Goal: Information Seeking & Learning: Learn about a topic

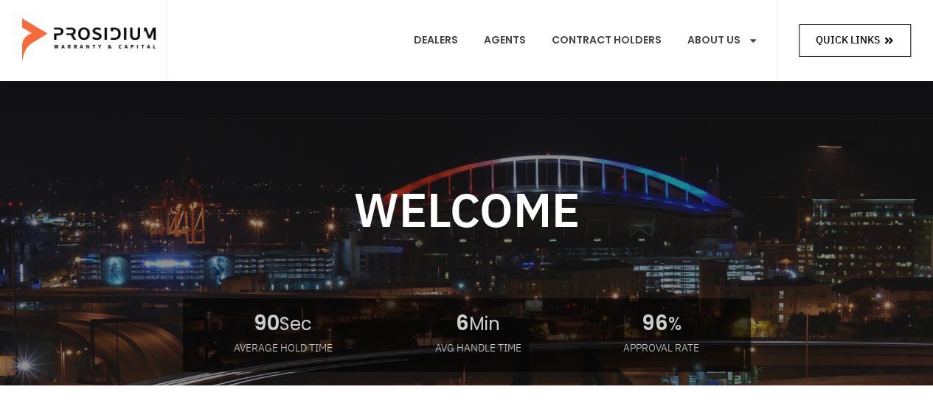
click at [843, 36] on span "Quick Links" at bounding box center [847, 40] width 64 height 18
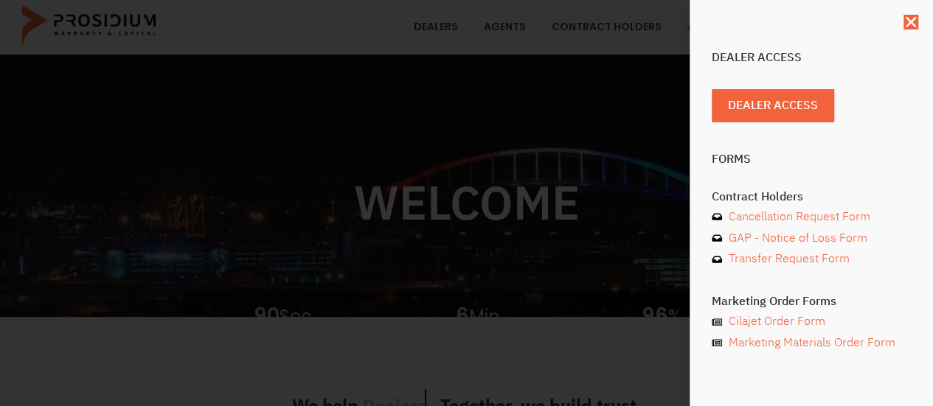
scroll to position [69, 0]
click at [910, 24] on icon "Close" at bounding box center [910, 22] width 15 height 15
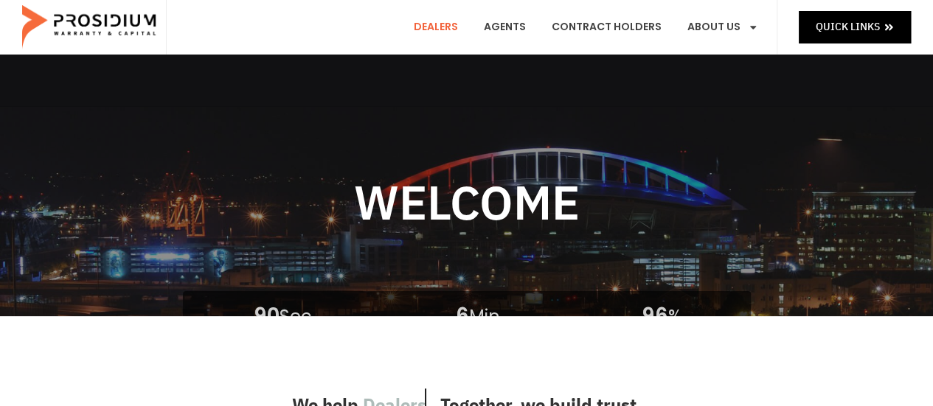
click at [447, 24] on link "Dealers" at bounding box center [436, 27] width 66 height 55
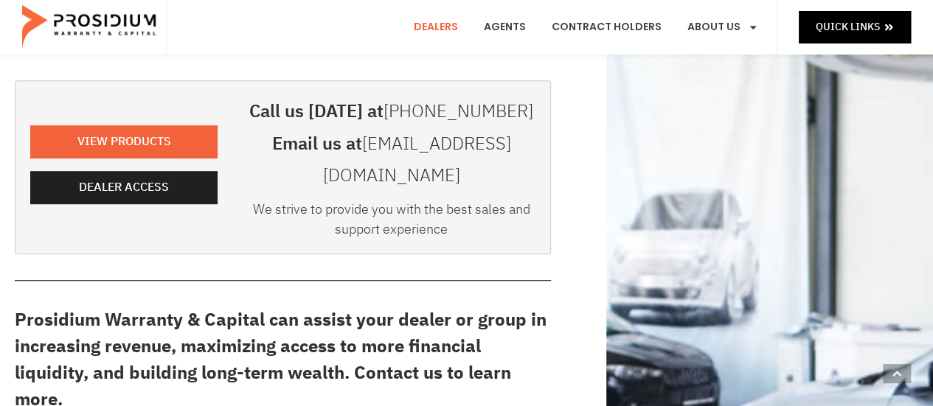
scroll to position [383, 0]
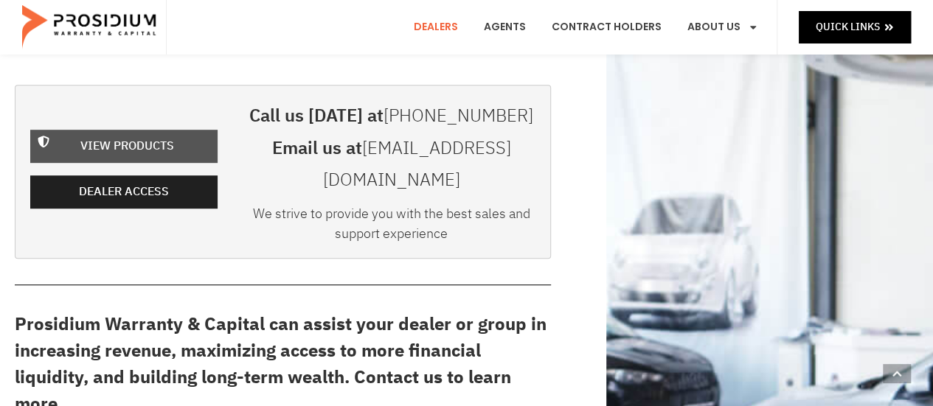
click at [156, 136] on span "View Products" at bounding box center [127, 146] width 94 height 21
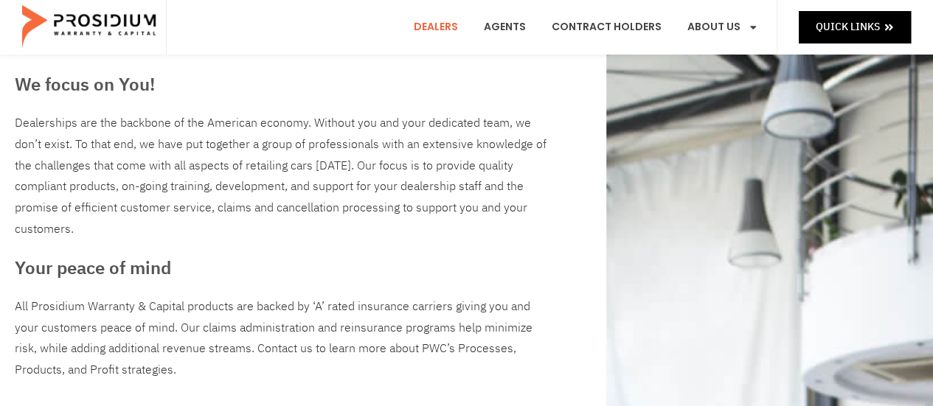
scroll to position [0, 0]
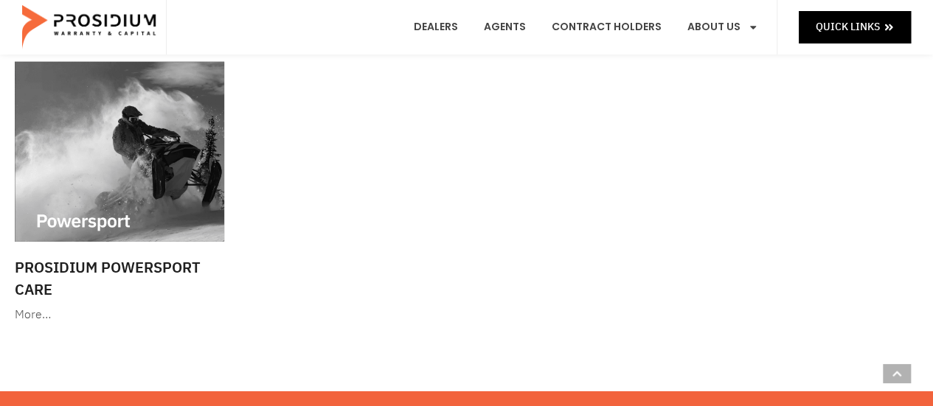
scroll to position [2259, 0]
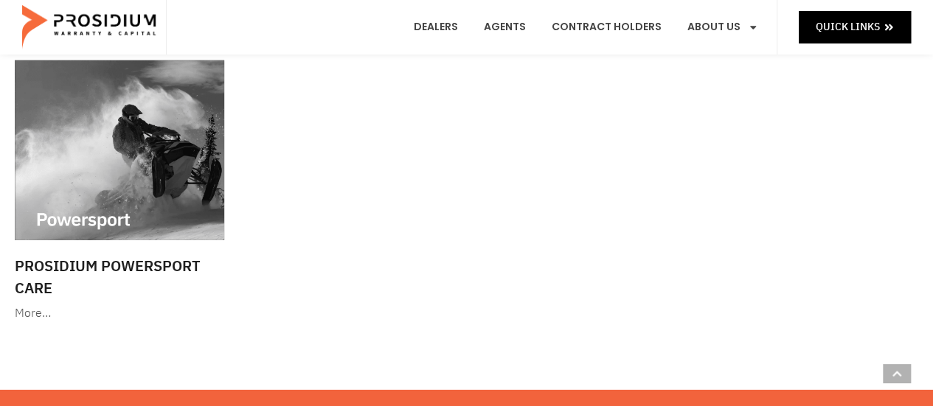
click at [24, 319] on div "More…" at bounding box center [119, 313] width 209 height 21
click at [0, 0] on e-page-transition at bounding box center [0, 0] width 0 height 0
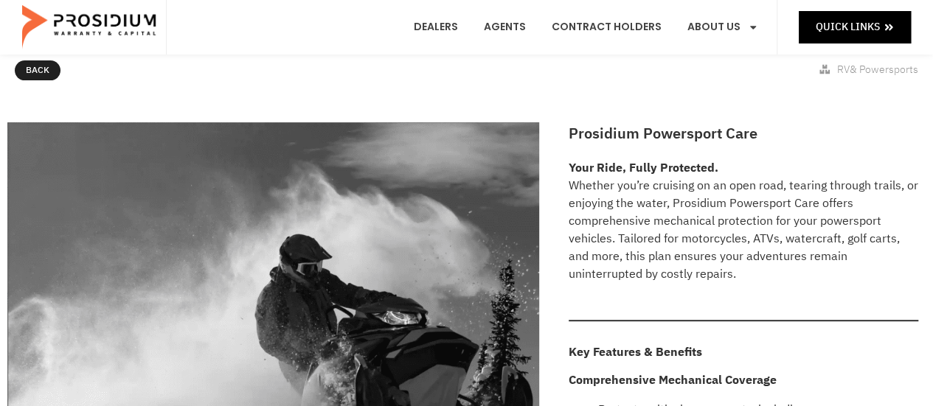
scroll to position [161, 0]
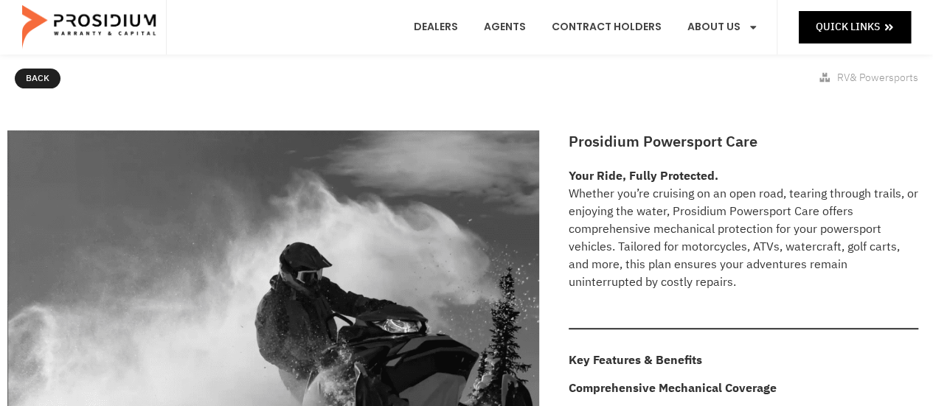
click at [790, 285] on p "Your Ride, Fully Protected. Whether you’re cruising on an open road, tearing th…" at bounding box center [742, 229] width 349 height 124
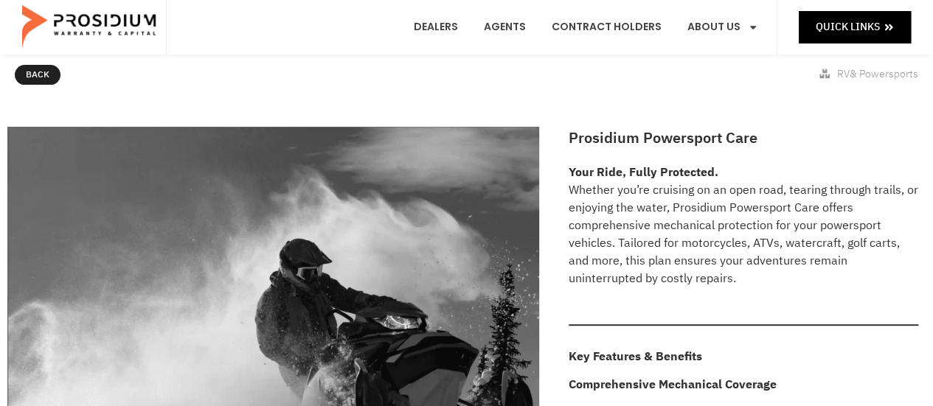
click at [767, 280] on p "Your Ride, Fully Protected. Whether you’re cruising on an open road, tearing th…" at bounding box center [742, 226] width 349 height 124
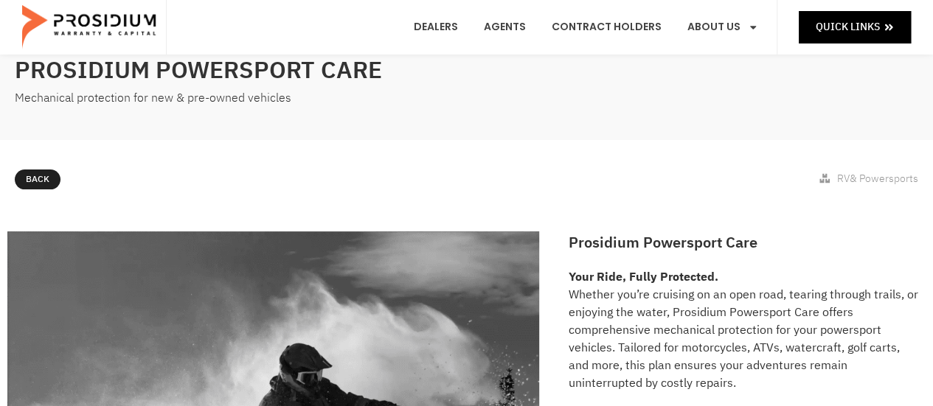
scroll to position [0, 0]
